Goal: Task Accomplishment & Management: Complete application form

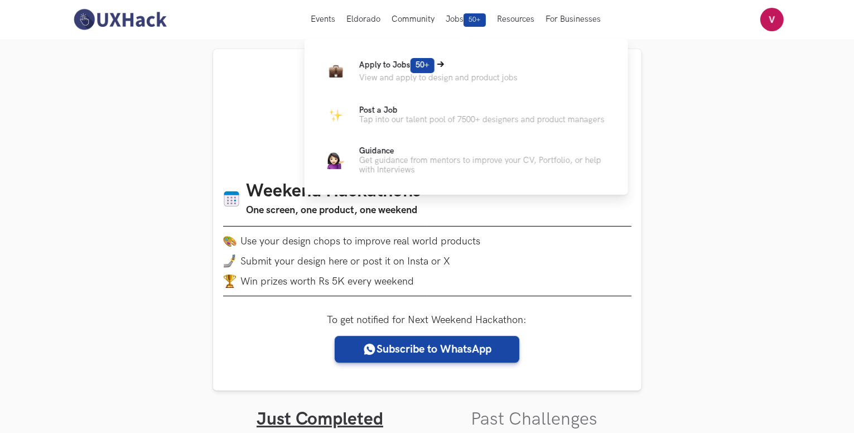
click at [404, 58] on p "Apply to Jobs 50+" at bounding box center [438, 65] width 158 height 15
